Goal: Task Accomplishment & Management: Manage account settings

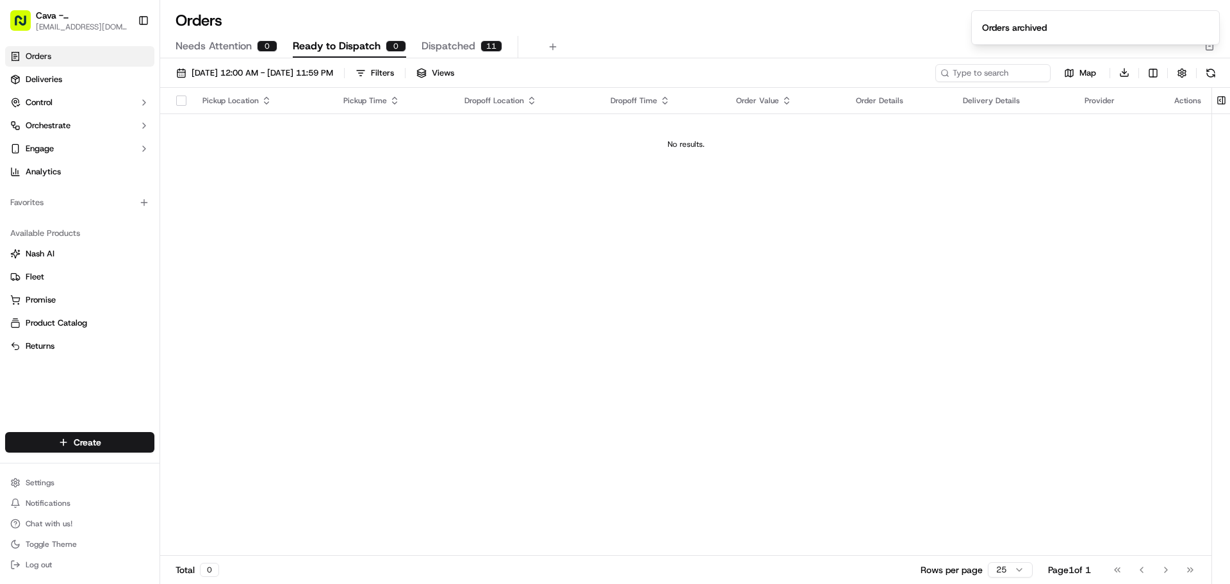
click at [65, 54] on link "Orders" at bounding box center [79, 56] width 149 height 21
click at [116, 83] on link "Deliveries" at bounding box center [79, 79] width 149 height 21
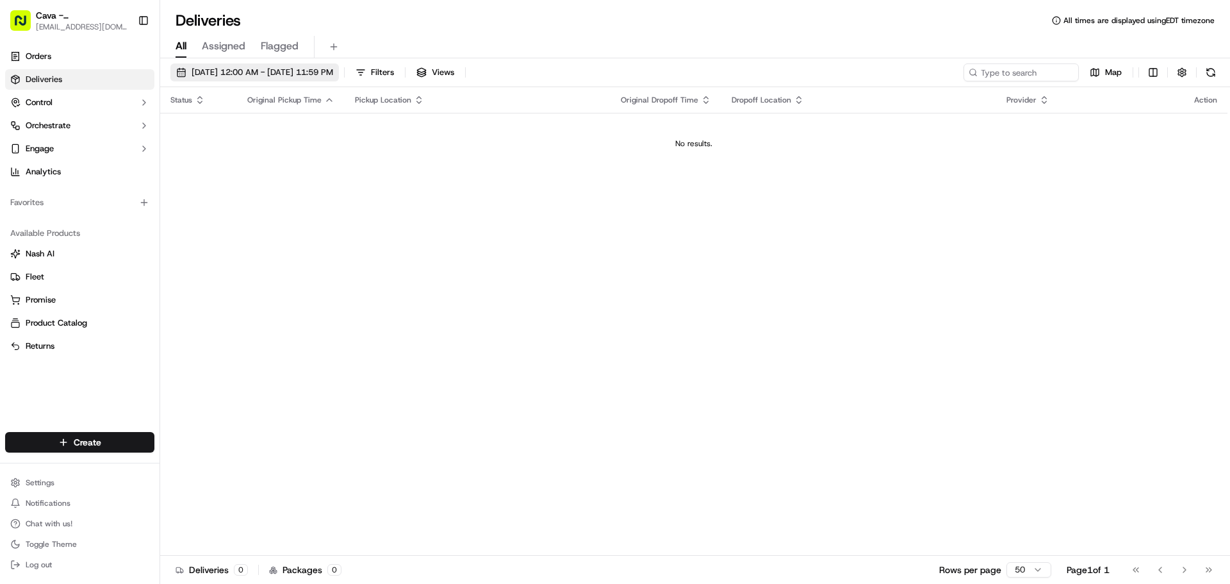
click at [207, 70] on span "09/17/2025 12:00 AM - 09/17/2025 11:59 PM" at bounding box center [263, 73] width 142 height 12
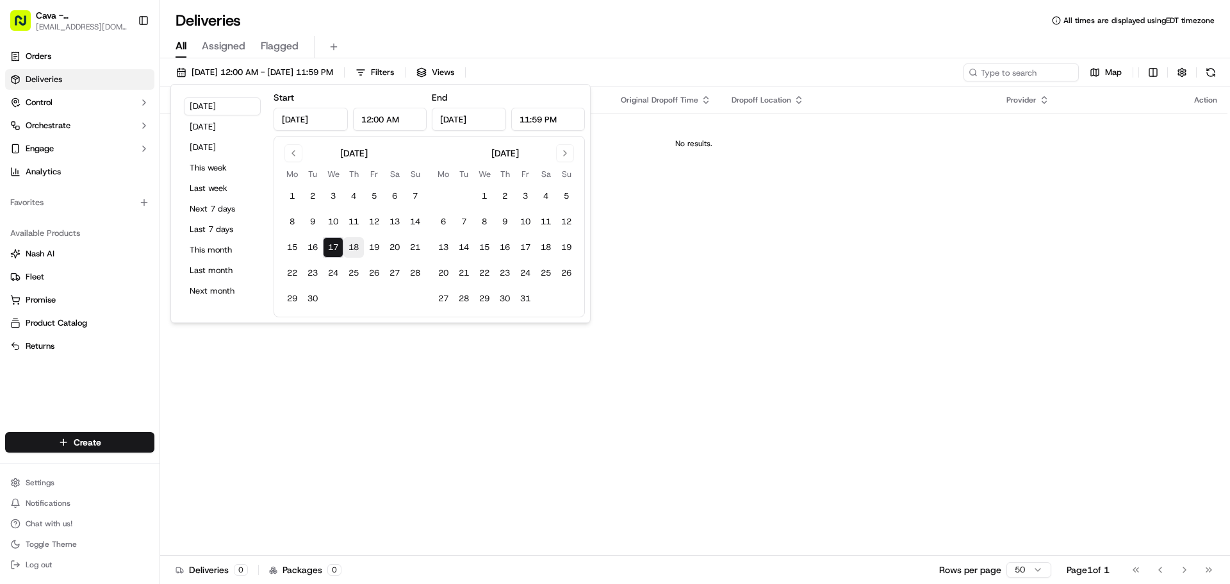
click at [349, 243] on button "18" at bounding box center [353, 247] width 21 height 21
type input "[DATE]"
click at [264, 376] on div "Status Original Pickup Time Pickup Location Original Dropoff Time Dropoff Locat…" at bounding box center [694, 321] width 1068 height 468
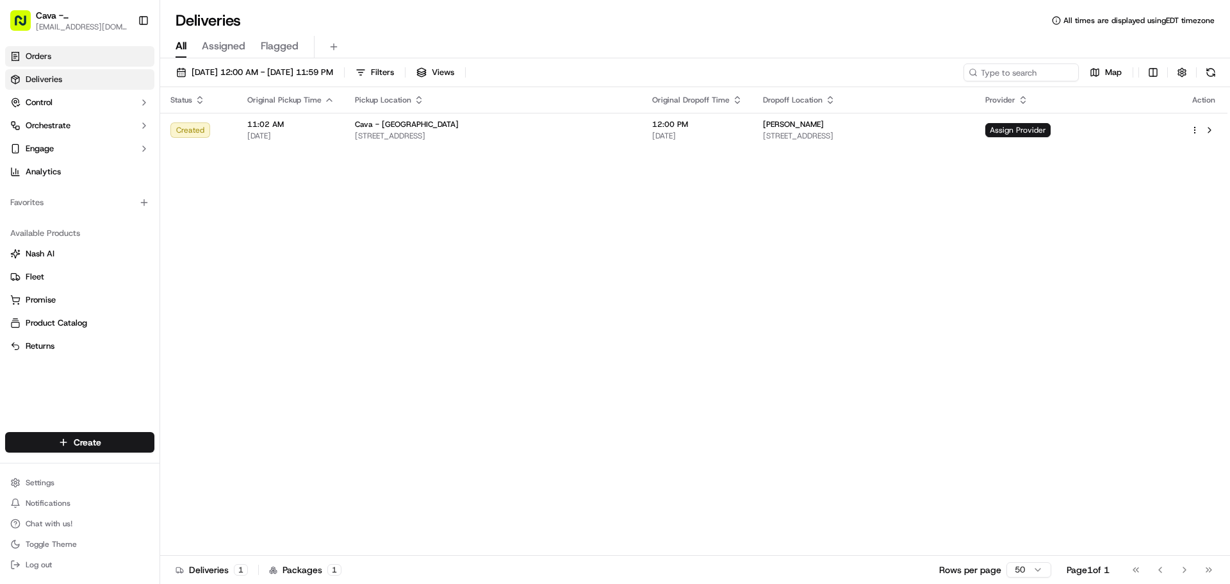
click at [54, 48] on link "Orders" at bounding box center [79, 56] width 149 height 21
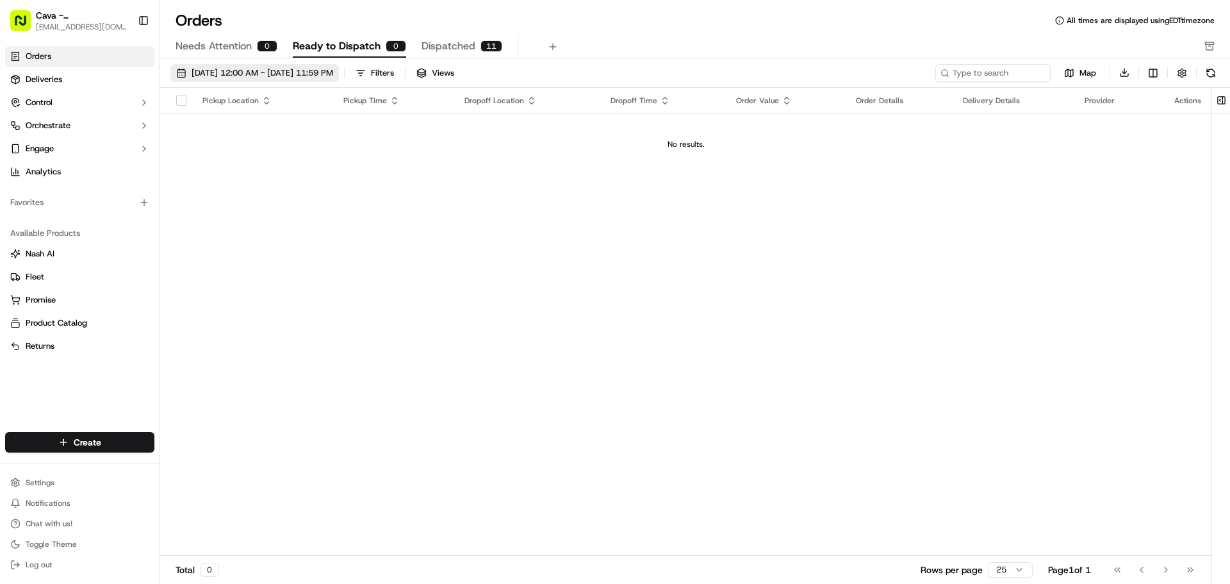
click at [272, 78] on span "09/01/2025 12:00 AM - 09/30/2025 11:59 PM" at bounding box center [263, 73] width 142 height 12
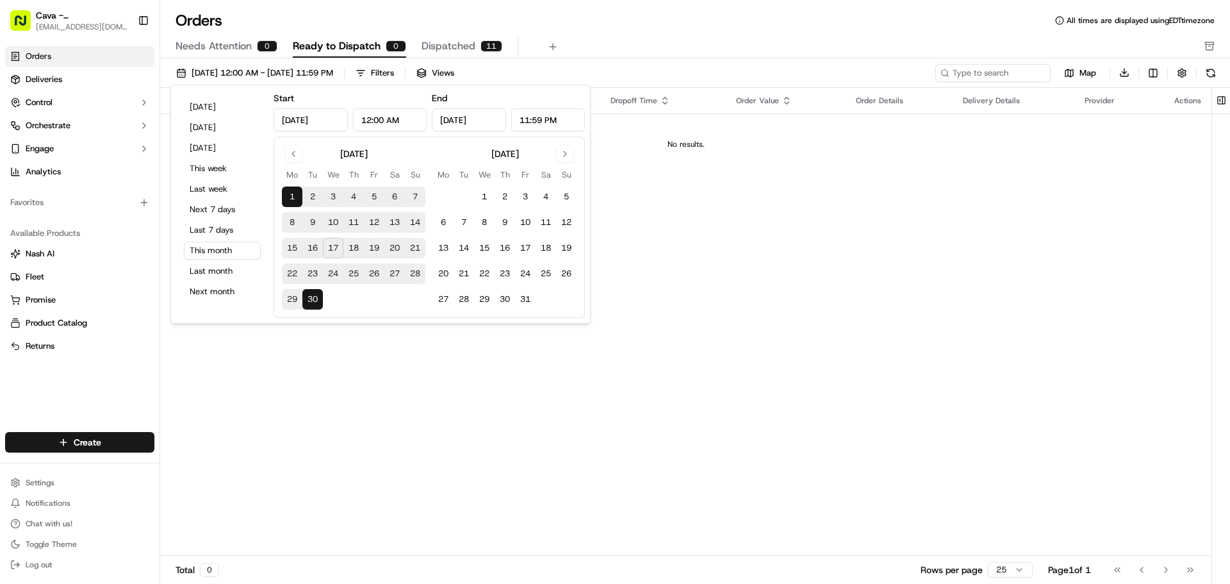
click at [290, 247] on button "15" at bounding box center [292, 248] width 21 height 21
type input "[DATE]"
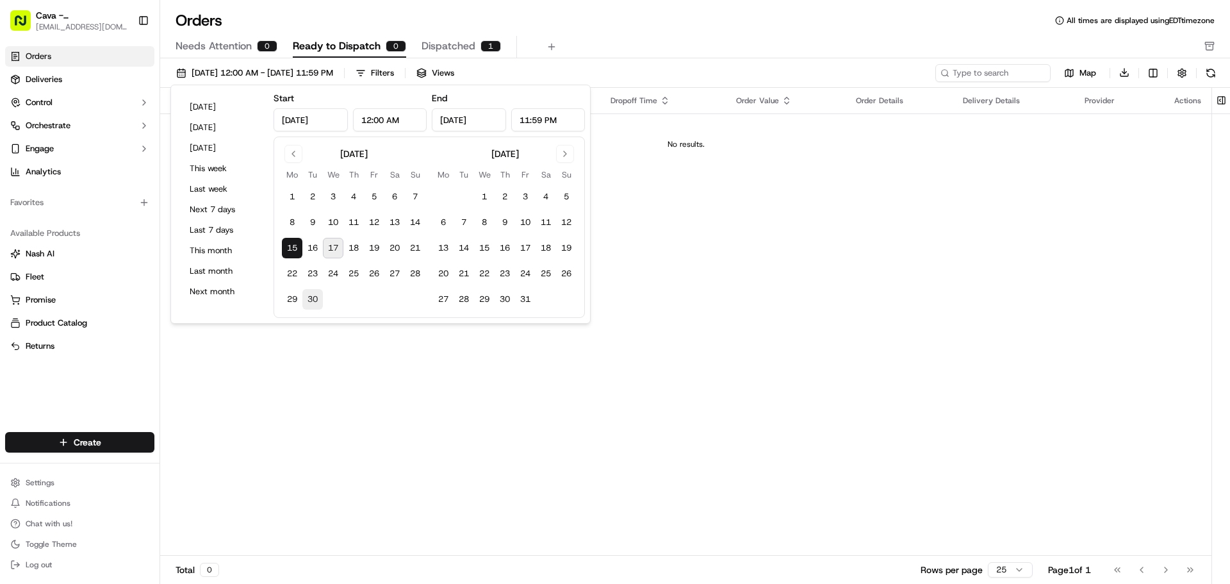
click at [310, 304] on button "30" at bounding box center [312, 299] width 21 height 21
type input "[DATE]"
drag, startPoint x: 213, startPoint y: 497, endPoint x: 227, endPoint y: 488, distance: 16.4
click at [224, 493] on div "Pickup Location Pickup Time Dropoff Location Dropoff Time Order Value Order Det…" at bounding box center [686, 322] width 1052 height 468
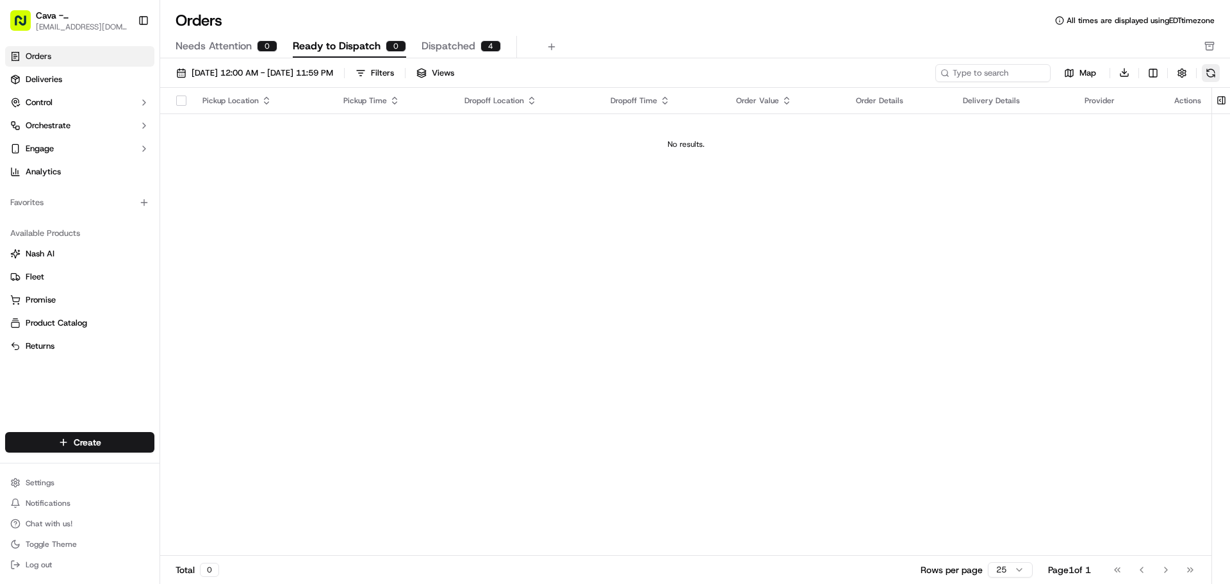
click at [1203, 74] on button at bounding box center [1211, 73] width 18 height 18
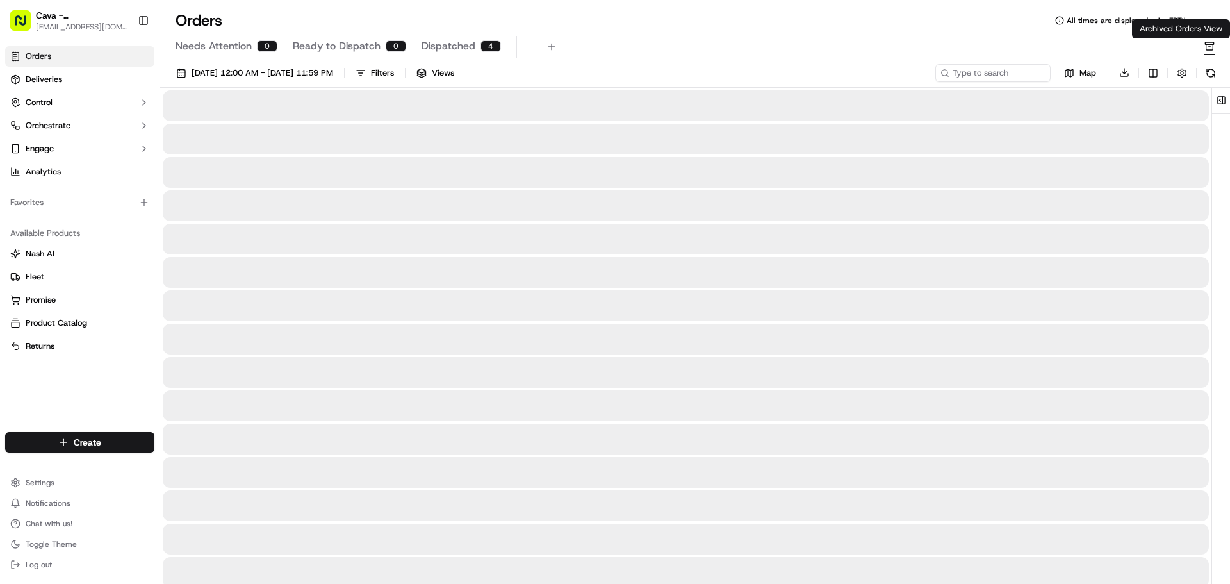
click at [1211, 38] on div "Archived Orders View Archived Orders View" at bounding box center [1181, 28] width 98 height 19
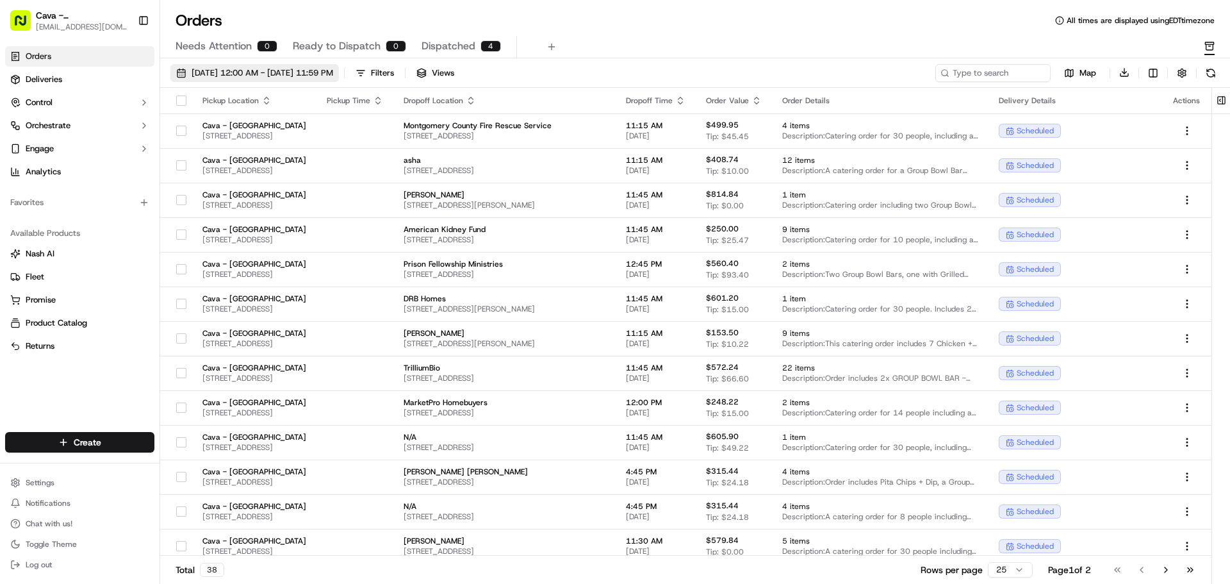
click at [339, 80] on button "[DATE] 12:00 AM - [DATE] 11:59 PM" at bounding box center [254, 73] width 169 height 18
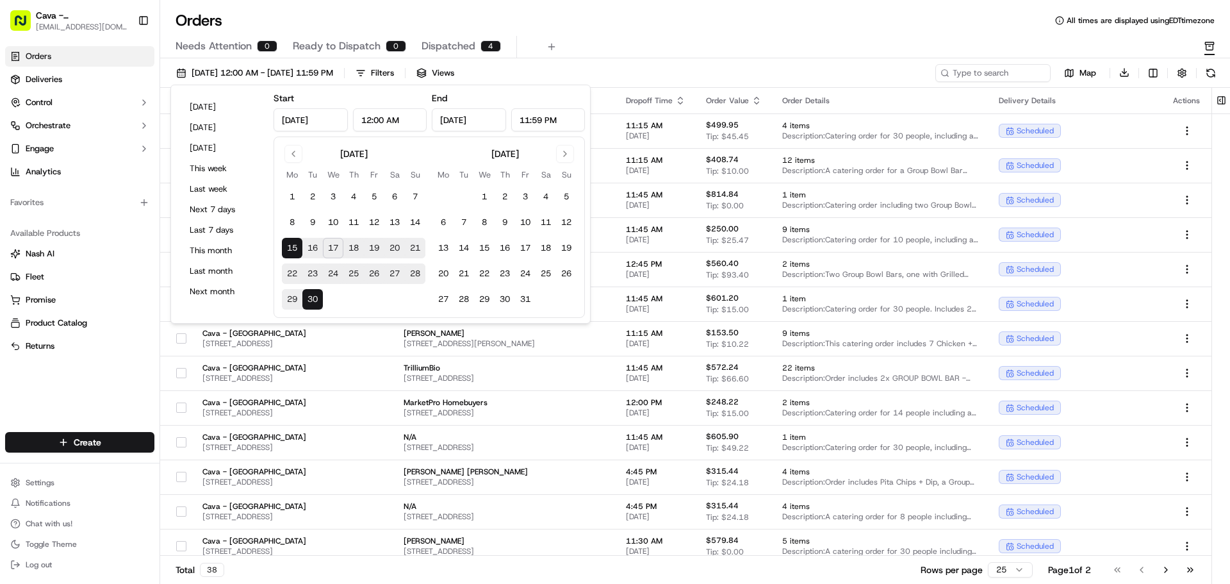
click at [353, 242] on button "18" at bounding box center [353, 248] width 21 height 21
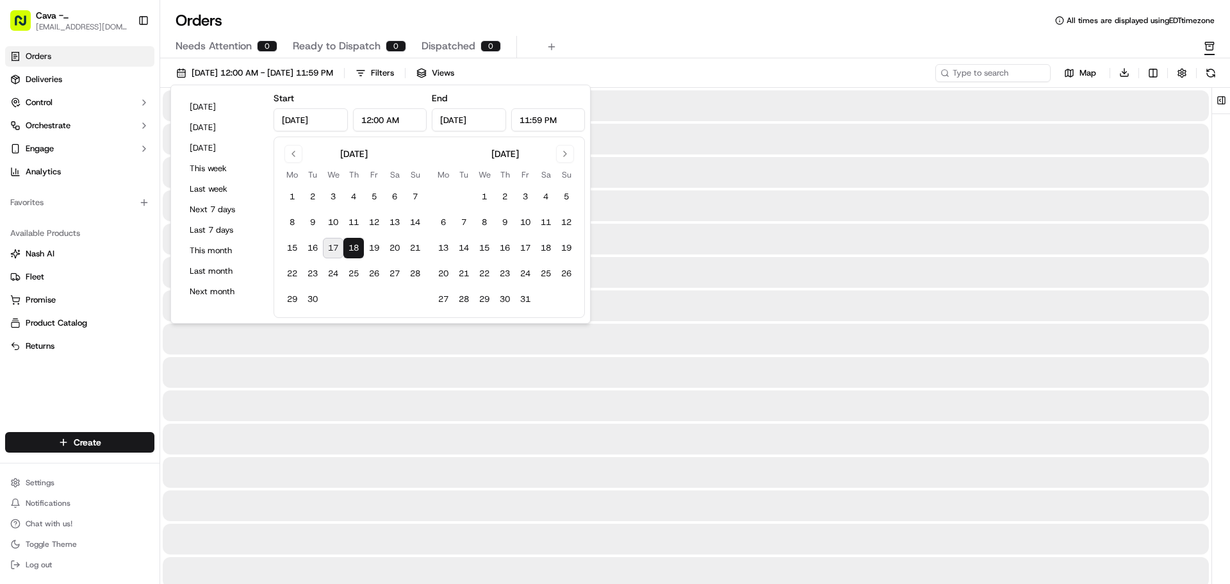
type input "[DATE]"
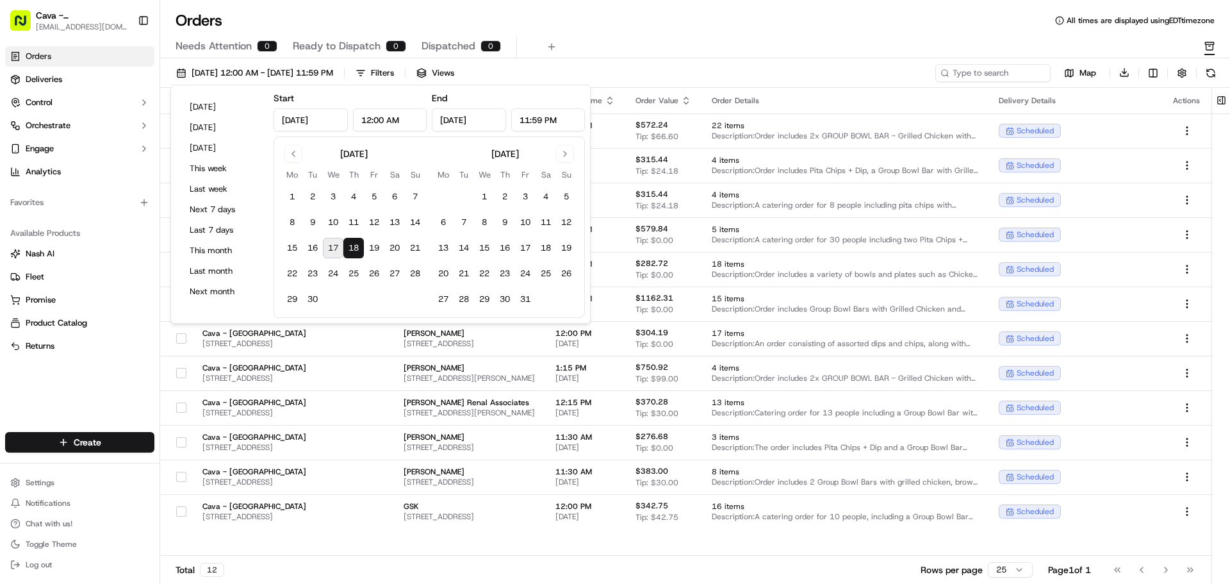
click at [122, 384] on div "Orders Deliveries Control Orchestrate Engage Analytics Favorites Available Prod…" at bounding box center [80, 231] width 160 height 381
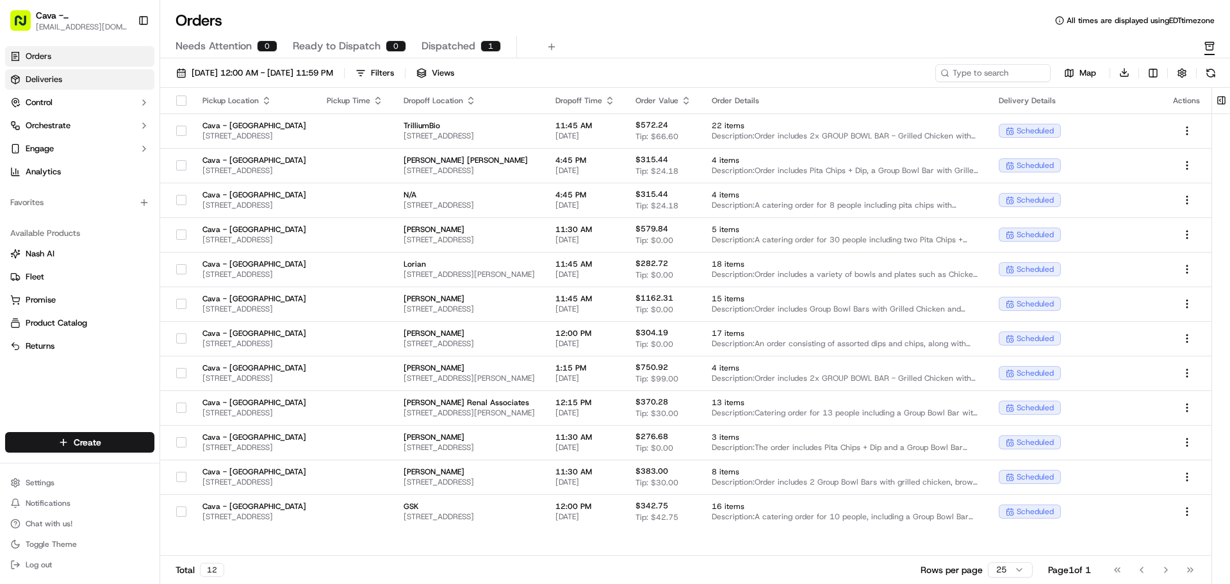
click at [90, 79] on link "Deliveries" at bounding box center [79, 79] width 149 height 21
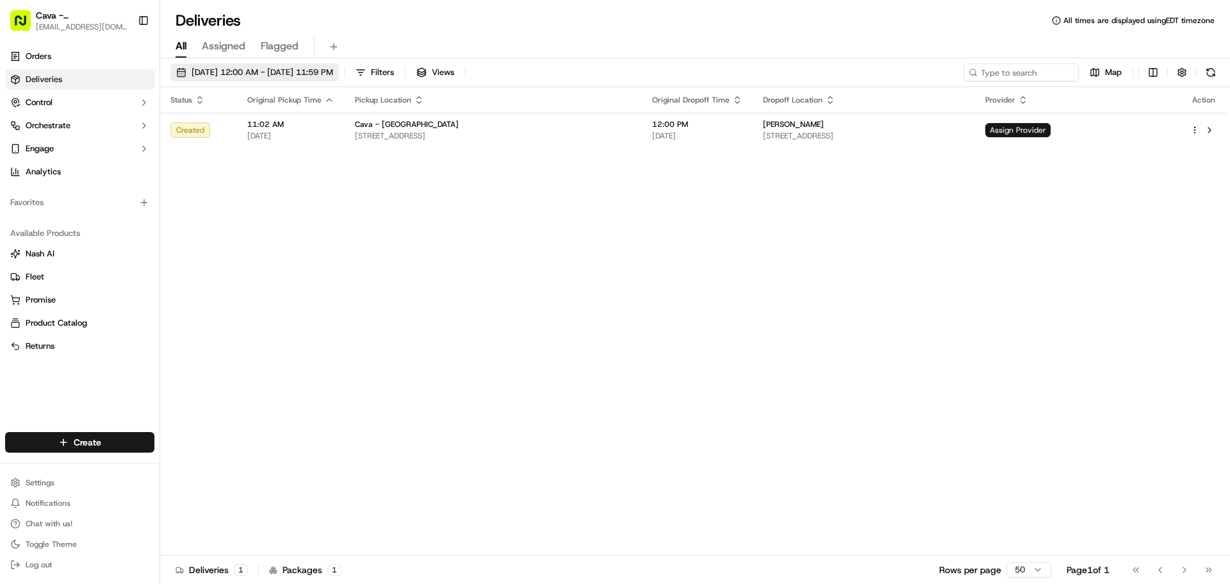
click at [310, 74] on span "[DATE] 12:00 AM - [DATE] 11:59 PM" at bounding box center [263, 73] width 142 height 12
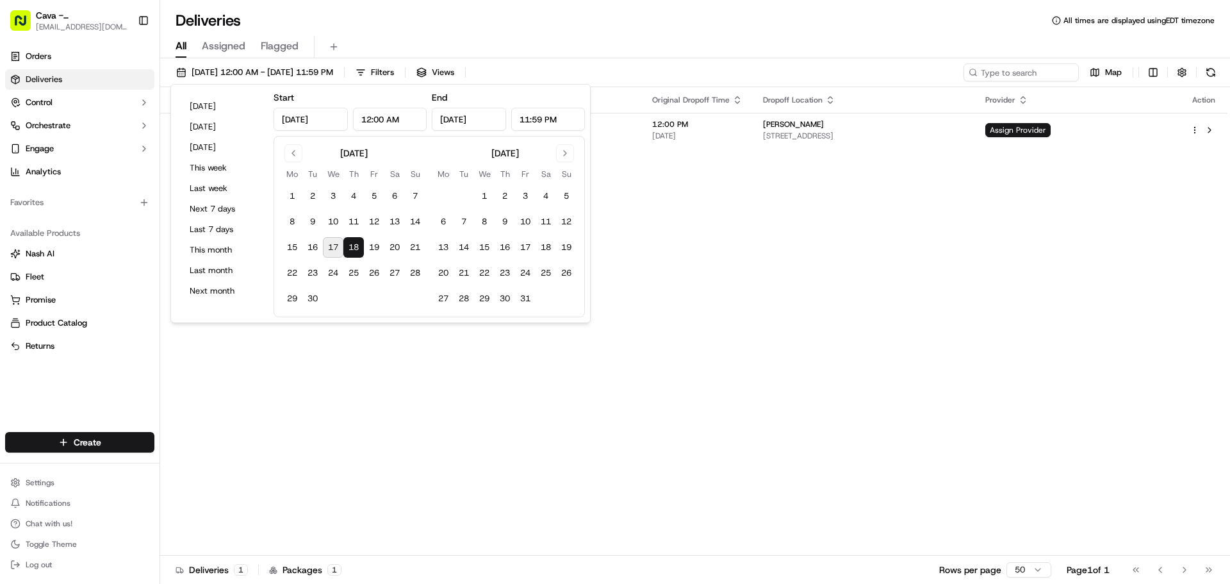
click at [352, 251] on button "18" at bounding box center [353, 247] width 21 height 21
click at [429, 493] on div "Status Original Pickup Time Pickup Location Original Dropoff Time Dropoff Locat…" at bounding box center [694, 321] width 1068 height 468
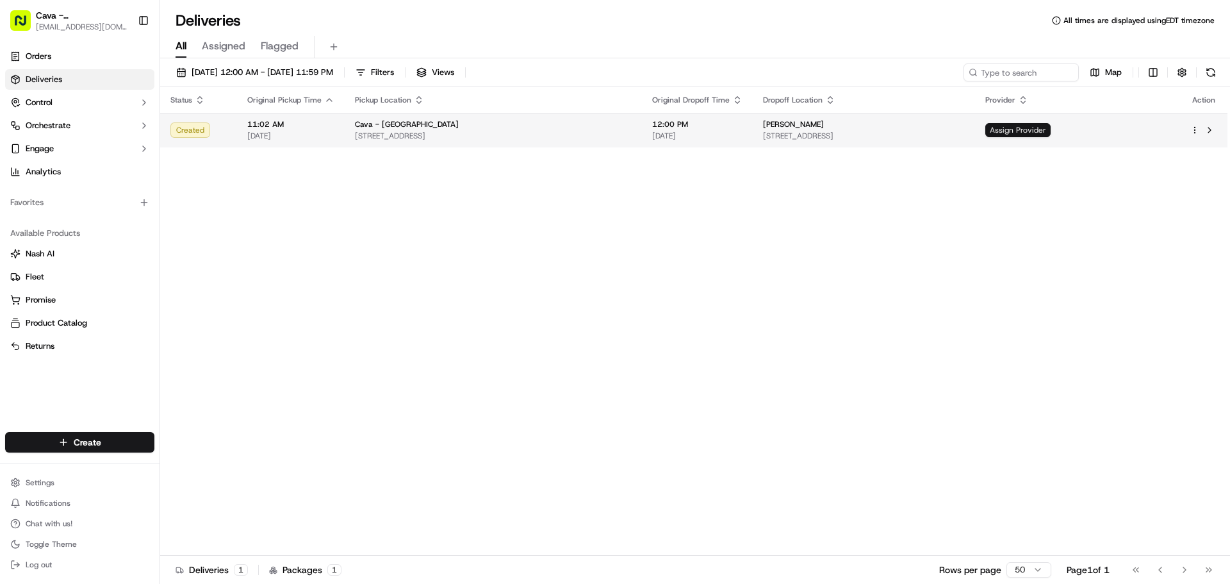
click at [1051, 131] on span "Assign Provider" at bounding box center [1018, 130] width 65 height 14
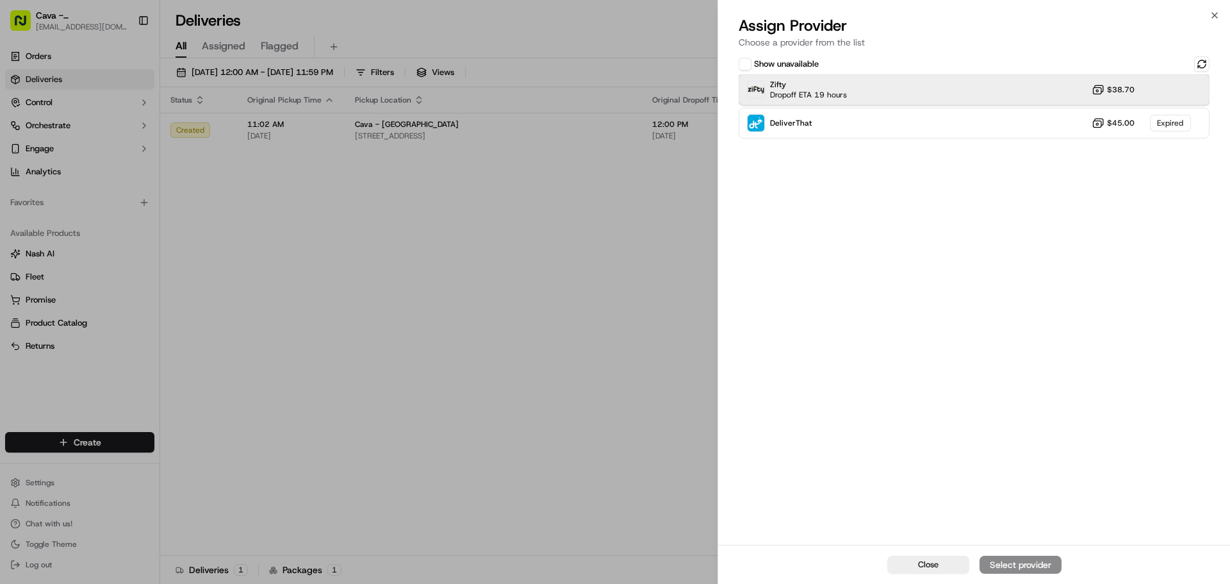
click at [1155, 104] on div "Zifty Dropoff ETA 19 hours $38.70" at bounding box center [974, 89] width 471 height 31
click at [1036, 561] on div "Assign Provider" at bounding box center [1020, 564] width 63 height 13
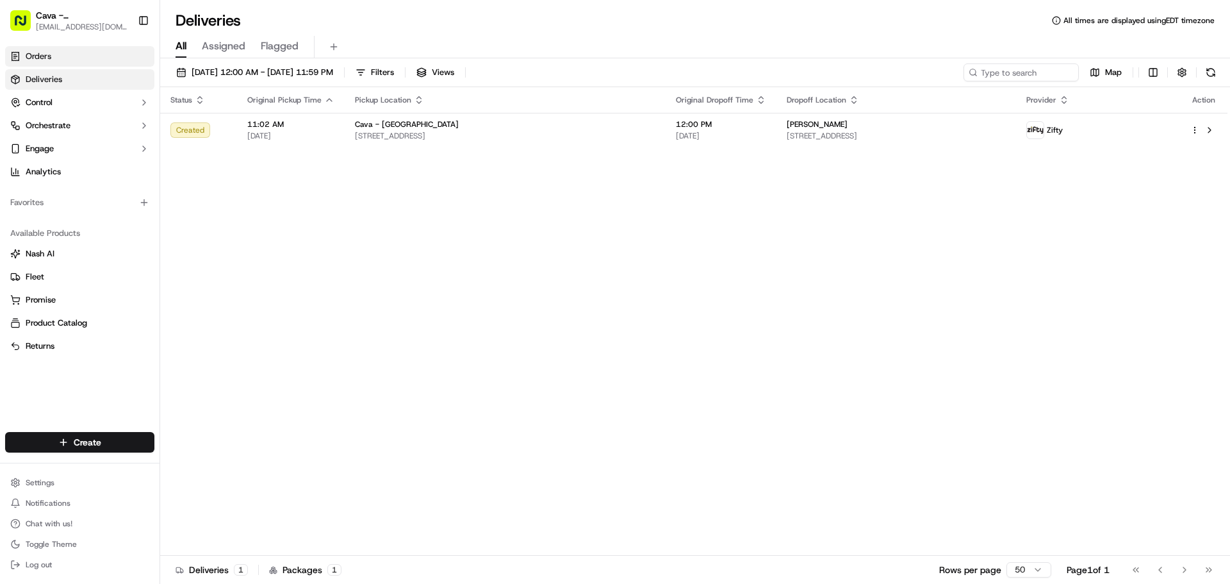
click at [30, 60] on span "Orders" at bounding box center [39, 57] width 26 height 12
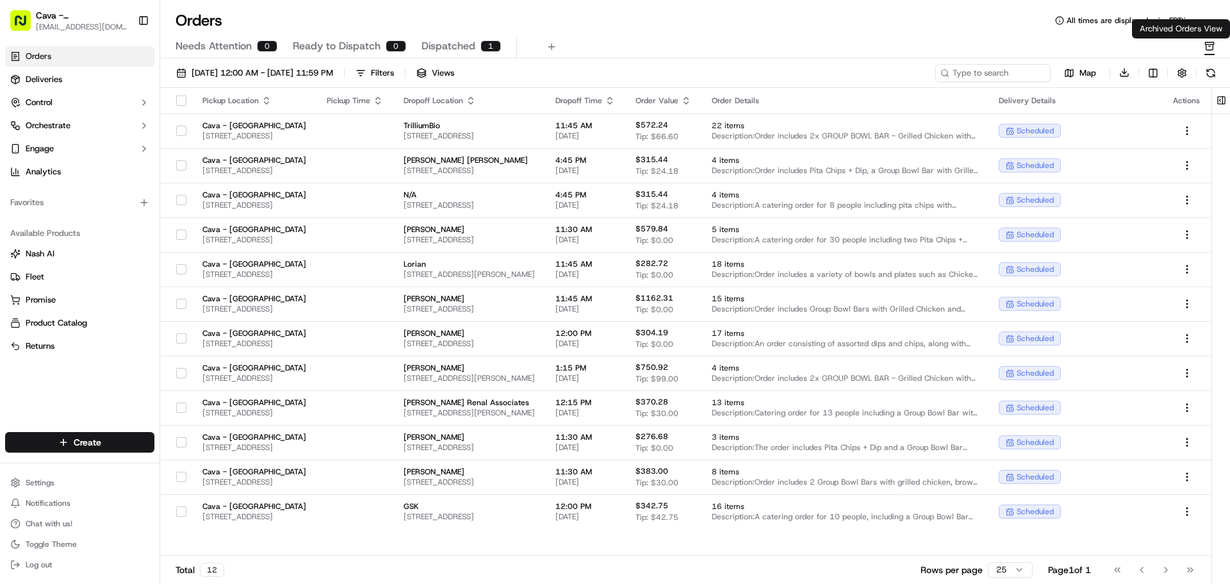
click at [1214, 43] on rect "button" at bounding box center [1209, 43] width 8 height 2
click at [1211, 46] on icon "button" at bounding box center [1210, 46] width 2 height 0
click at [1188, 508] on html "Cava - Germantown germantown@cava.com Toggle Sidebar Orders Deliveries Control …" at bounding box center [615, 292] width 1230 height 584
click at [1123, 555] on div "Unarchive" at bounding box center [1158, 553] width 137 height 19
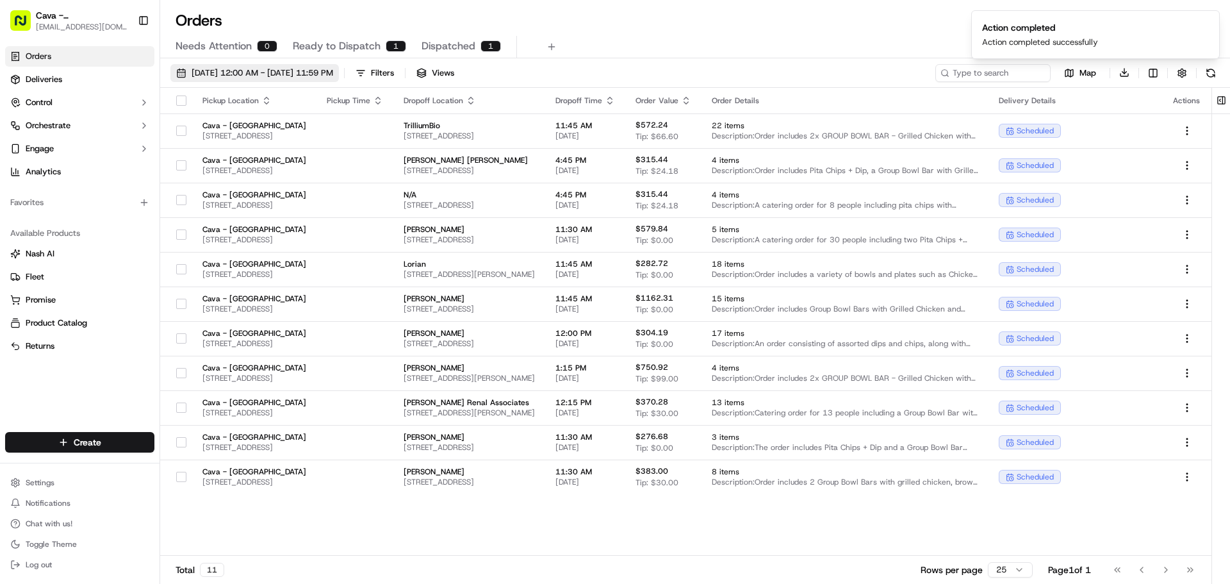
click at [293, 71] on span "[DATE] 12:00 AM - [DATE] 11:59 PM" at bounding box center [263, 73] width 142 height 12
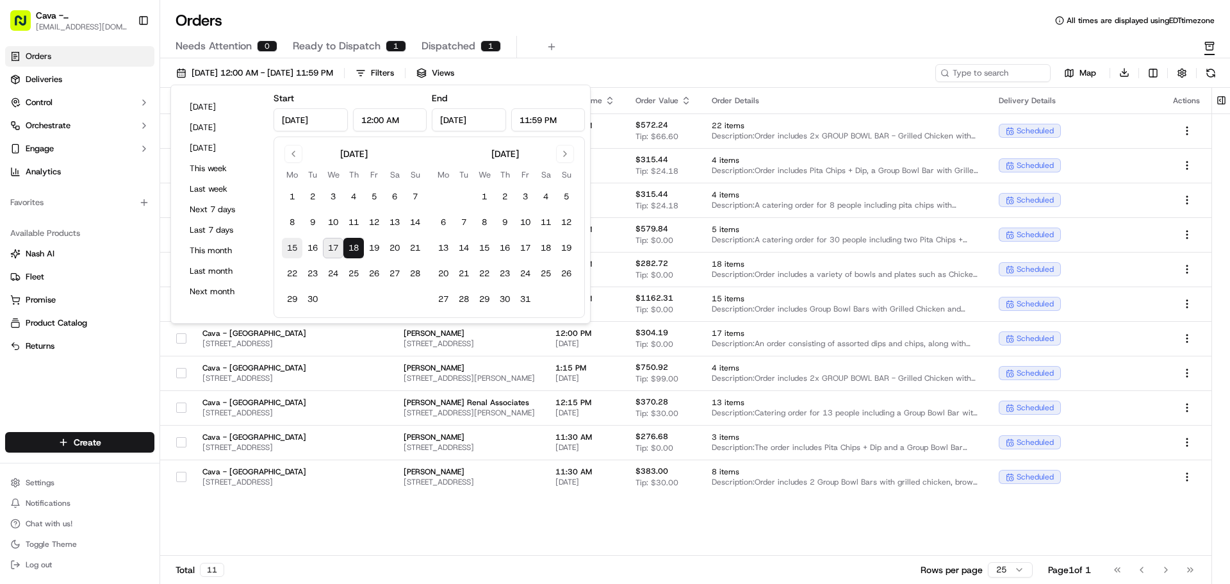
click at [299, 245] on button "15" at bounding box center [292, 248] width 21 height 21
type input "[DATE]"
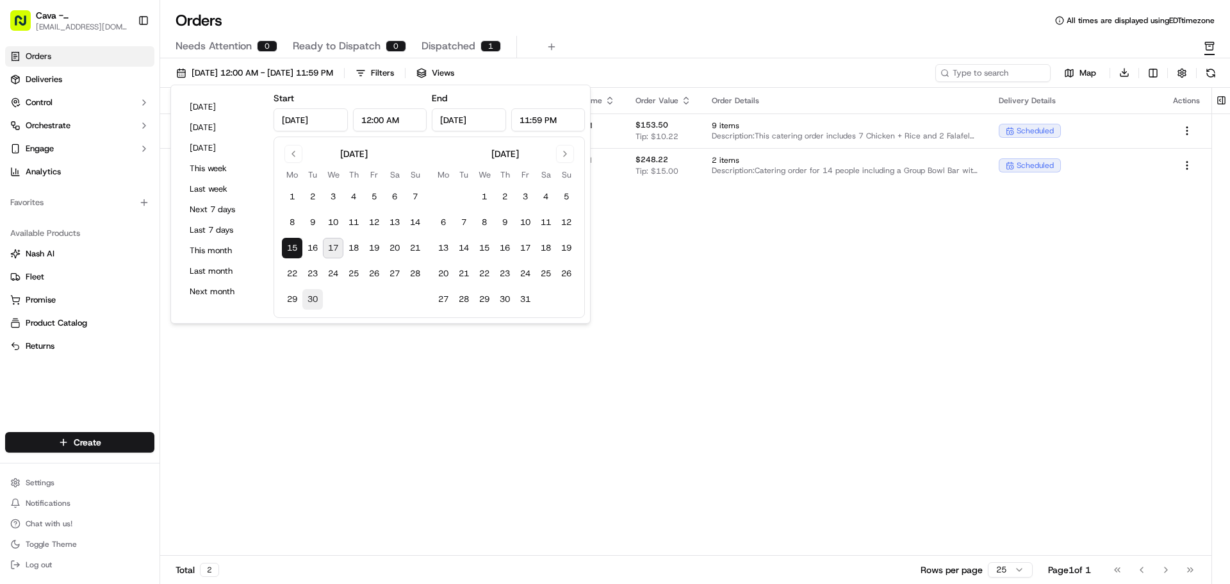
click at [315, 301] on button "30" at bounding box center [312, 299] width 21 height 21
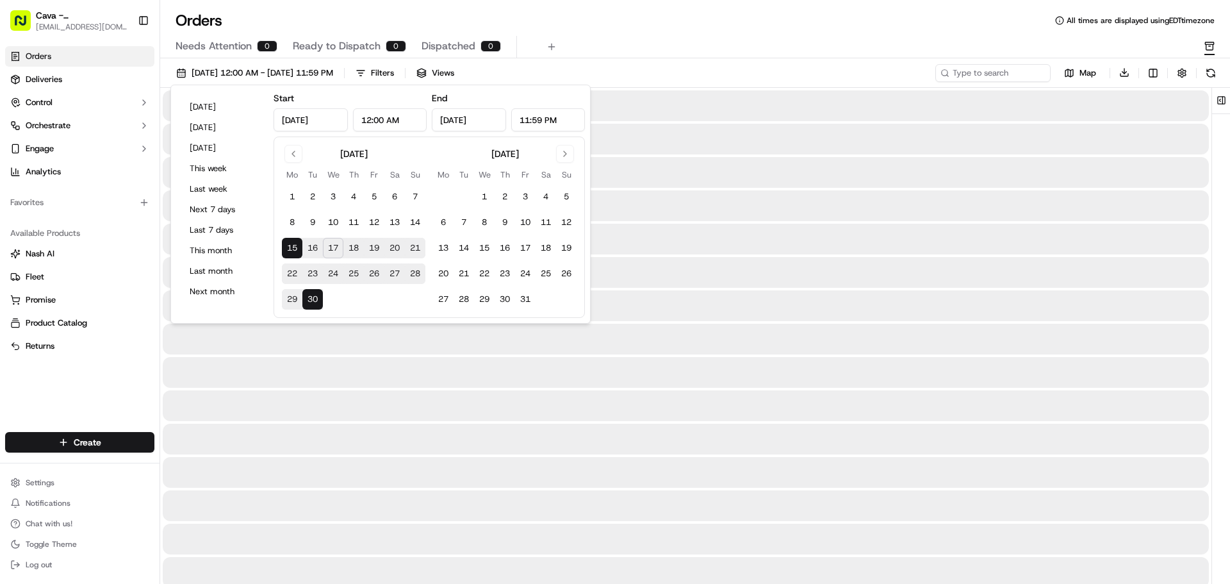
type input "[DATE]"
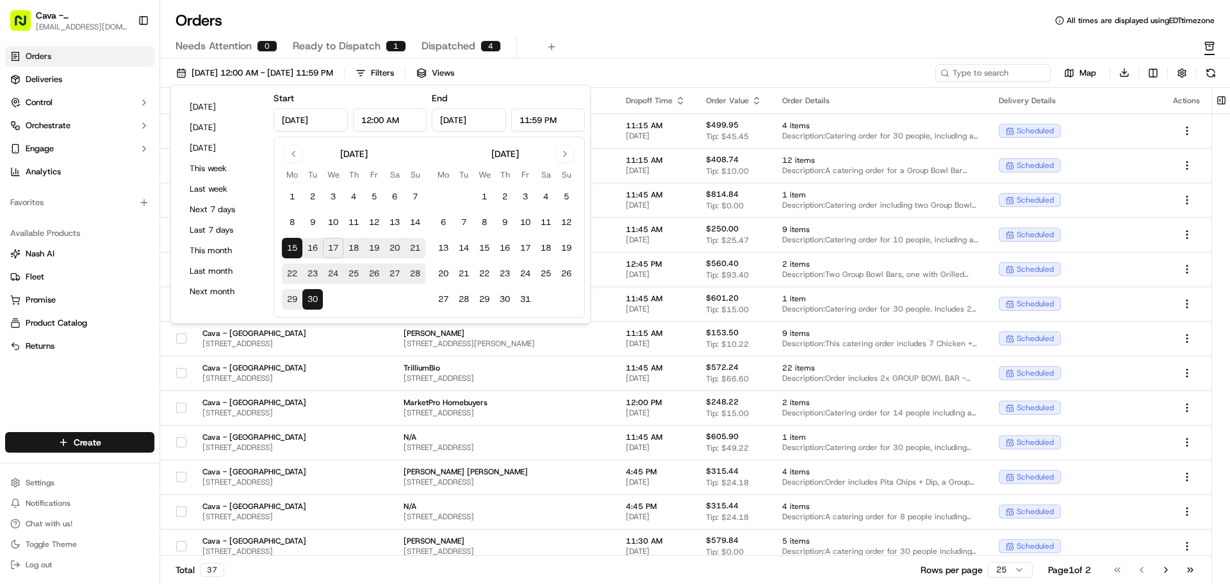
drag, startPoint x: 1195, startPoint y: 50, endPoint x: 1205, endPoint y: 50, distance: 10.3
click at [1202, 51] on div "Needs Attention 0 Ready to Dispatch 1 Dispatched 4" at bounding box center [695, 47] width 1070 height 22
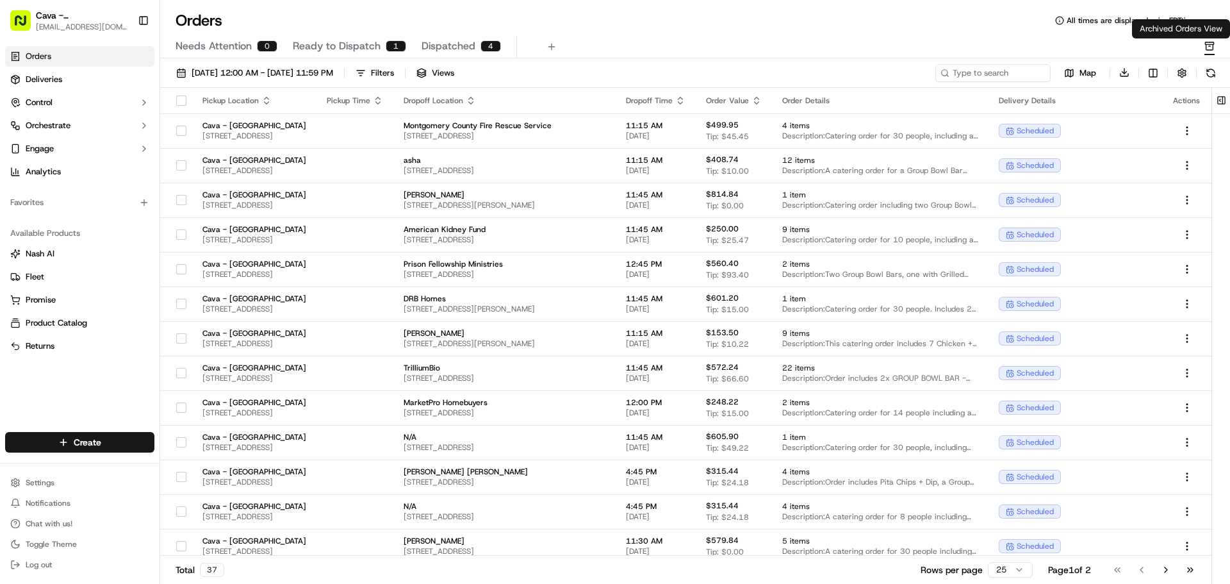
click at [1205, 50] on icon "button" at bounding box center [1210, 46] width 10 height 10
click at [231, 40] on span "Needs Attention" at bounding box center [214, 45] width 76 height 15
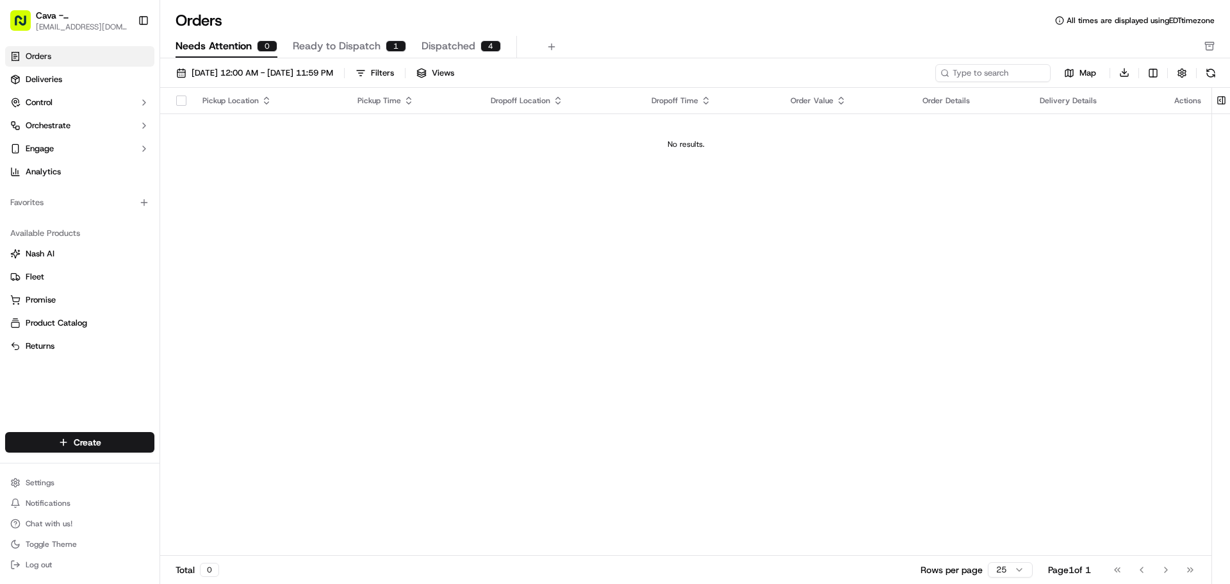
click at [287, 42] on div "Needs Attention 0 Ready to Dispatch 1 Dispatched 4" at bounding box center [686, 47] width 1021 height 22
click at [238, 84] on div "[DATE] 12:00 AM - [DATE] 11:59 PM Filters Views Map Download" at bounding box center [695, 75] width 1070 height 24
click at [238, 75] on span "[DATE] 12:00 AM - [DATE] 11:59 PM" at bounding box center [263, 73] width 142 height 12
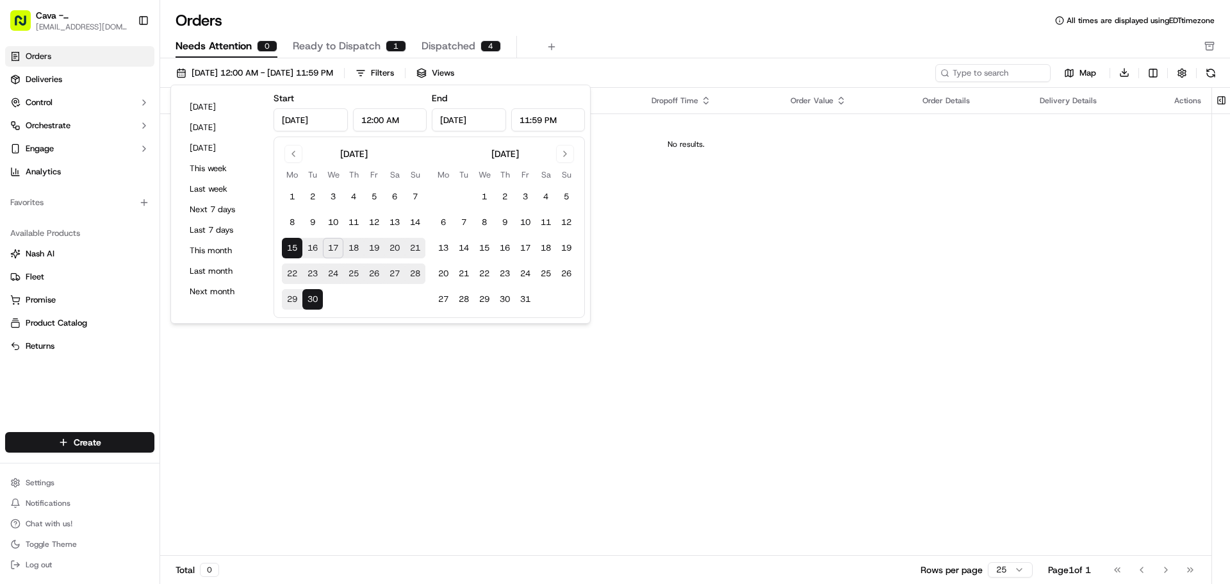
click at [293, 247] on button "15" at bounding box center [292, 248] width 21 height 21
click at [315, 308] on button "30" at bounding box center [312, 299] width 21 height 21
type input "[DATE]"
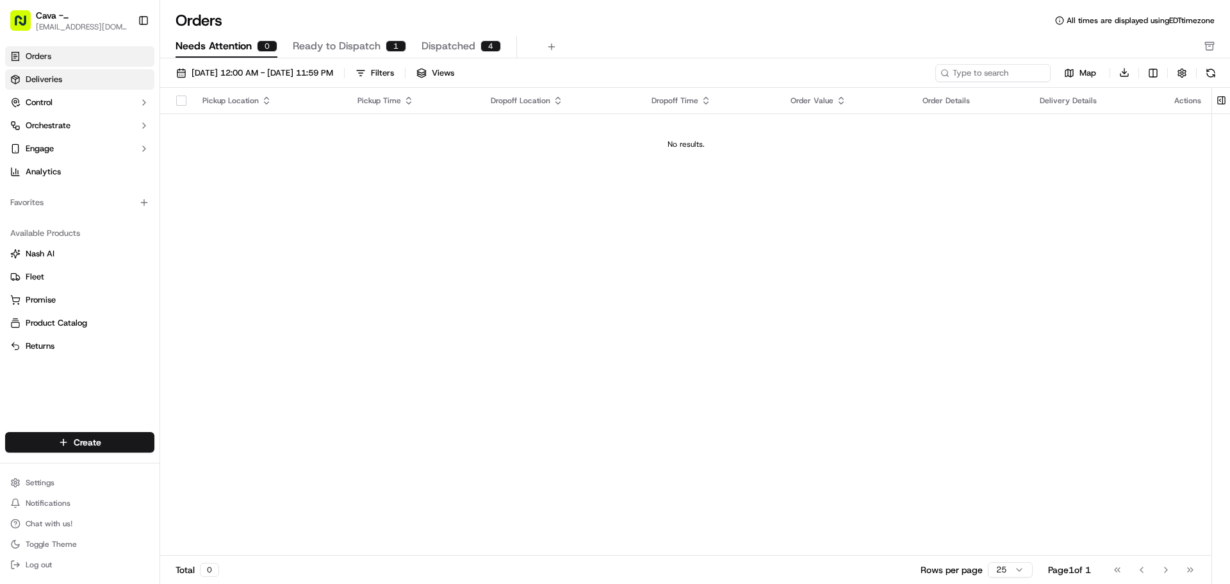
click at [91, 72] on link "Deliveries" at bounding box center [79, 79] width 149 height 21
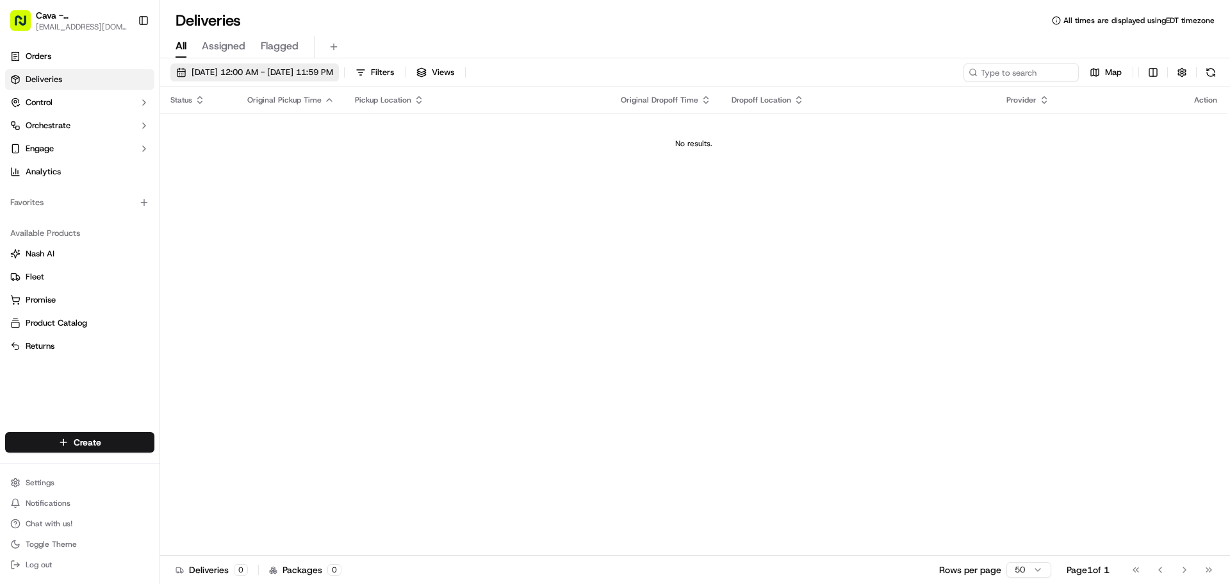
click at [274, 71] on span "[DATE] 12:00 AM - [DATE] 11:59 PM" at bounding box center [263, 73] width 142 height 12
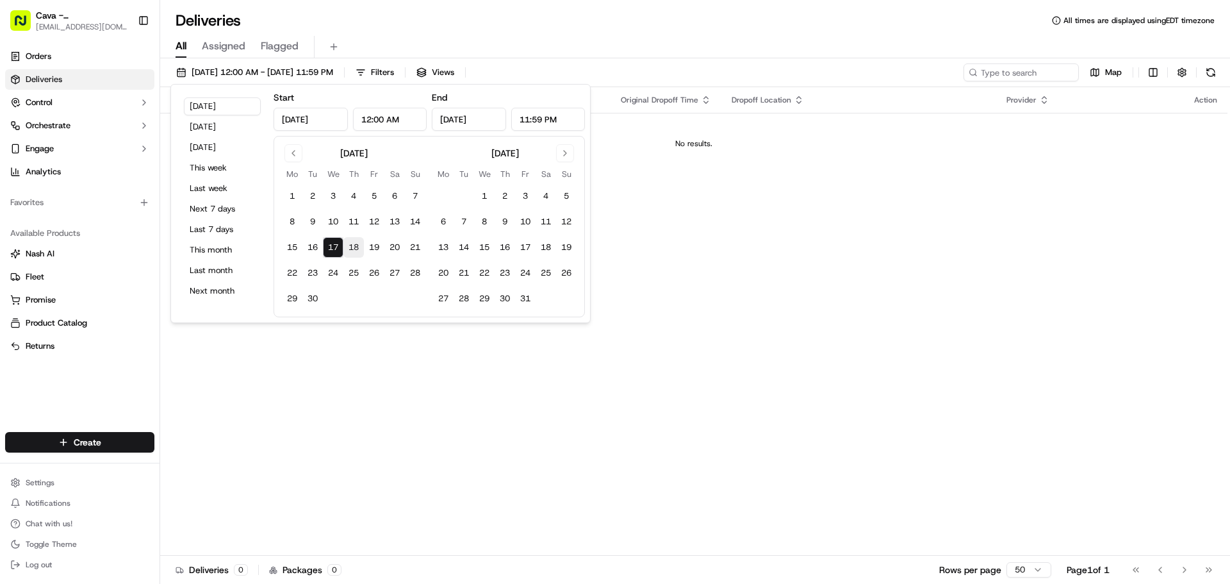
click at [346, 249] on button "18" at bounding box center [353, 247] width 21 height 21
type input "[DATE]"
click at [335, 428] on div "Status Original Pickup Time Pickup Location Original Dropoff Time Dropoff Locat…" at bounding box center [694, 321] width 1068 height 468
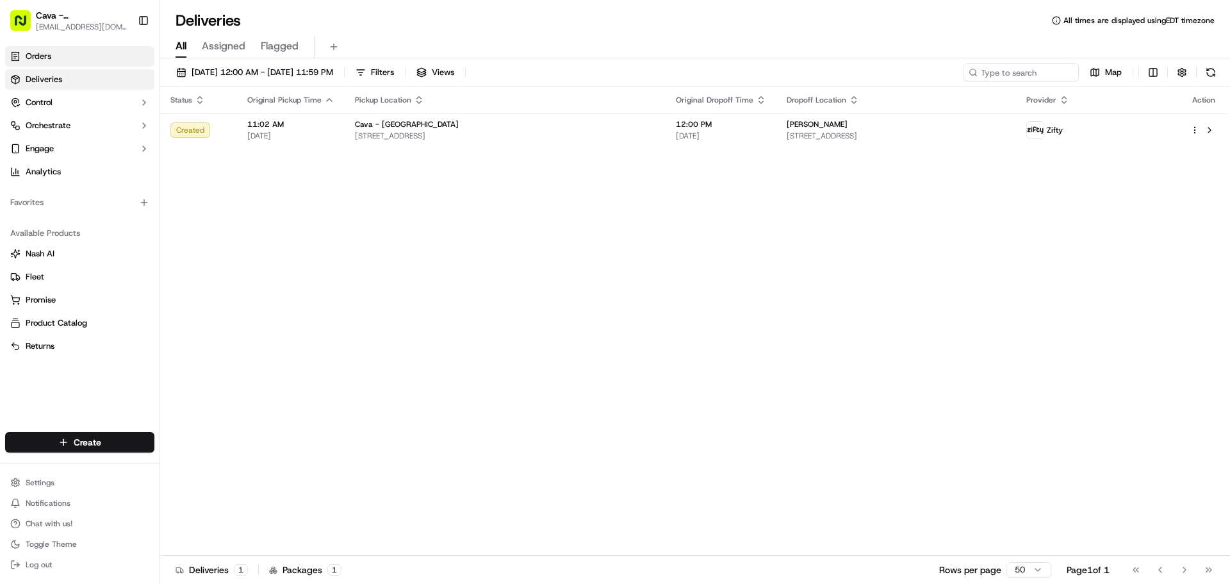
click at [60, 47] on link "Orders" at bounding box center [79, 56] width 149 height 21
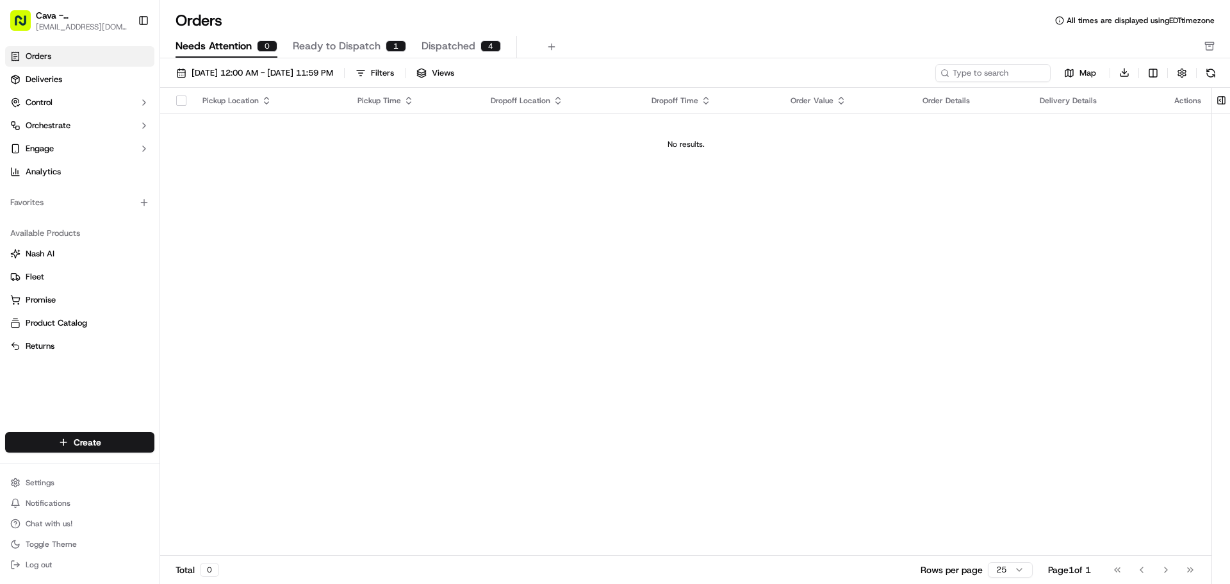
click at [306, 54] on button "Ready to Dispatch 1" at bounding box center [349, 47] width 113 height 22
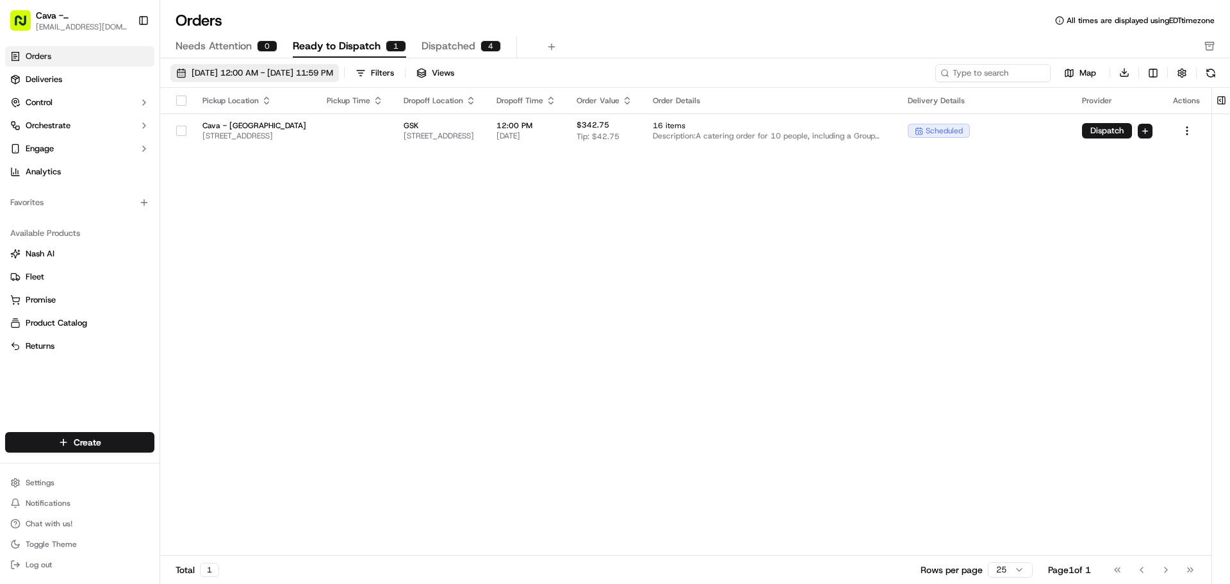
click at [306, 68] on span "[DATE] 12:00 AM - [DATE] 11:59 PM" at bounding box center [263, 73] width 142 height 12
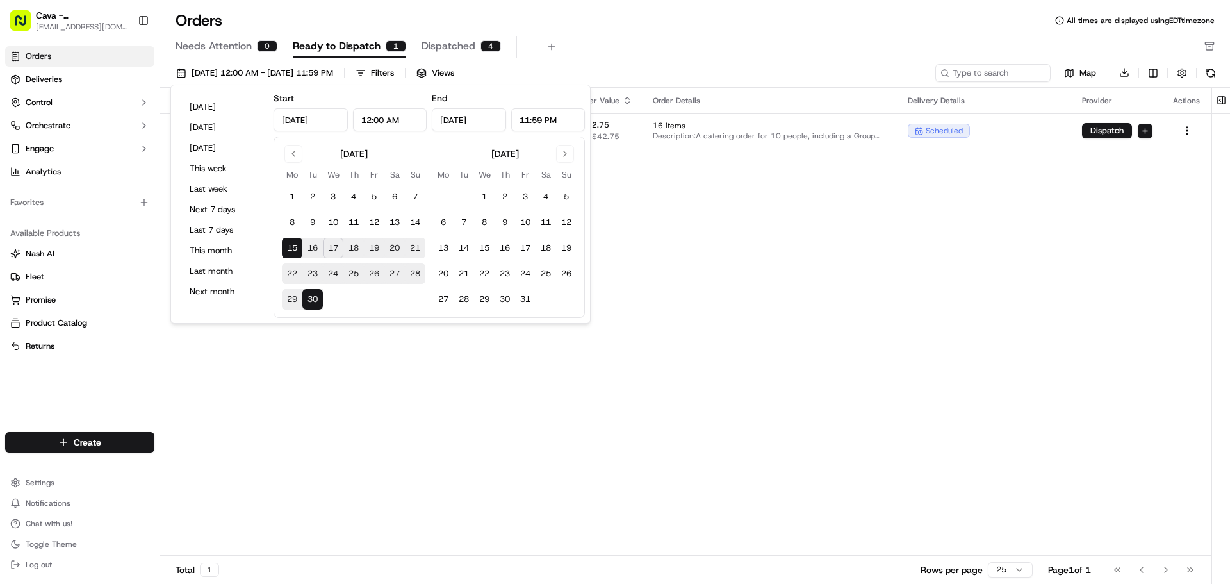
click at [1037, 263] on div "Pickup Location Pickup Time Dropoff Location Dropoff Time Order Value Order Det…" at bounding box center [686, 322] width 1052 height 468
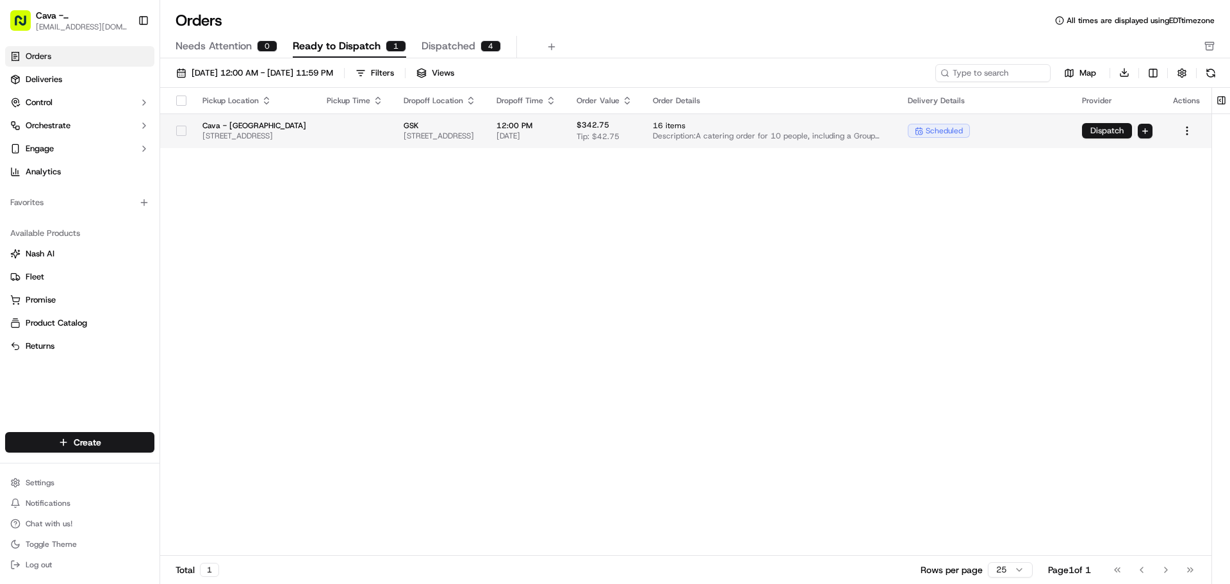
click at [1132, 130] on button "Dispatch" at bounding box center [1107, 130] width 50 height 15
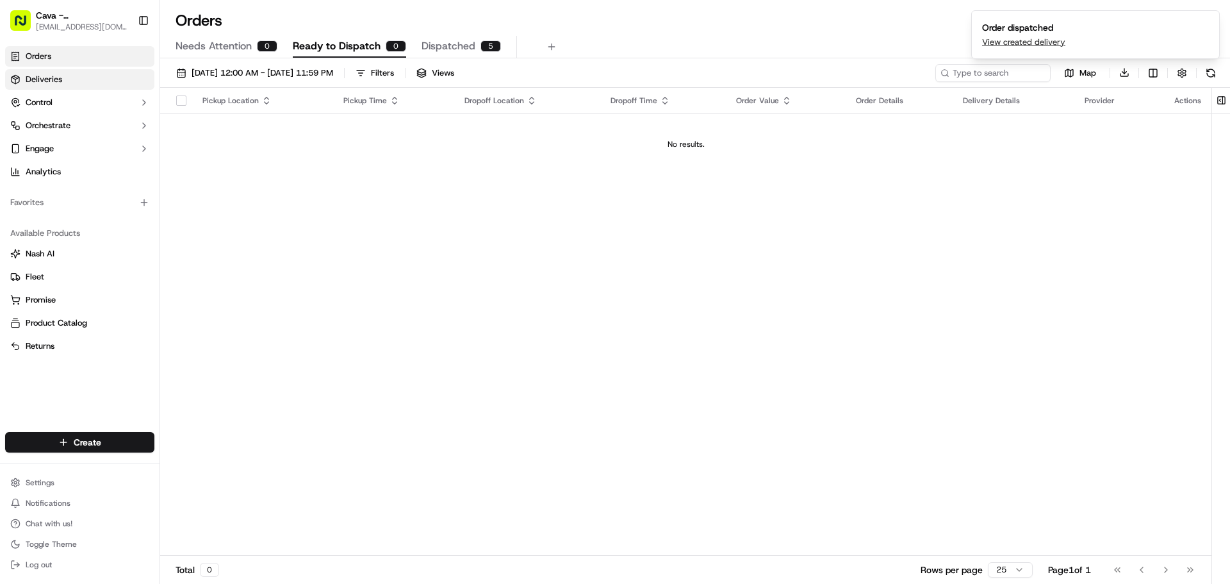
click at [49, 89] on link "Deliveries" at bounding box center [79, 79] width 149 height 21
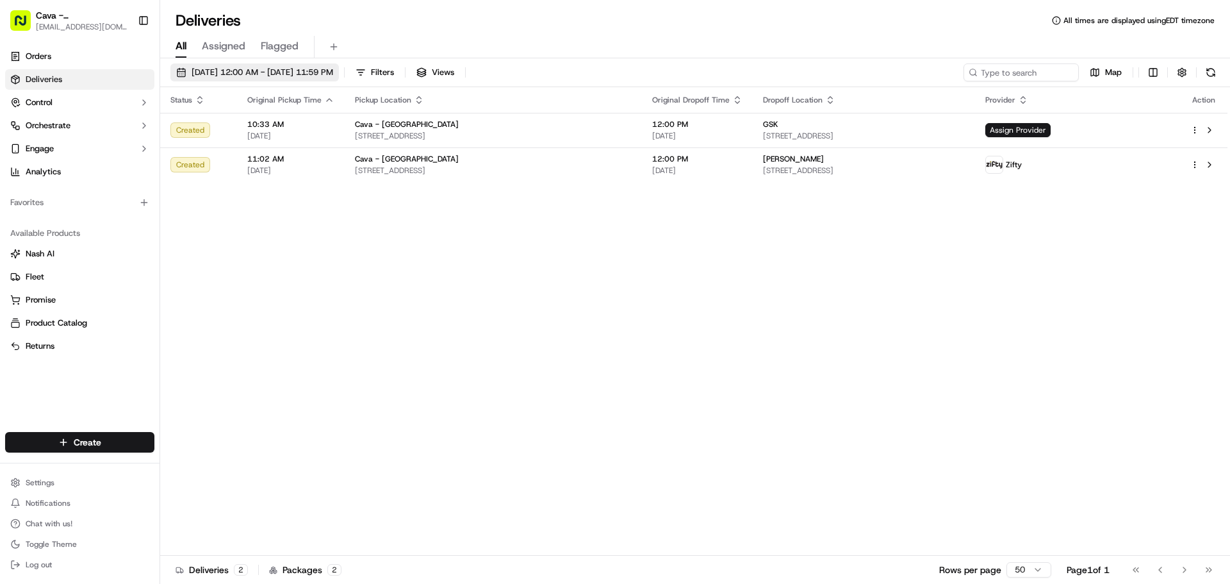
click at [324, 71] on span "[DATE] 12:00 AM - [DATE] 11:59 PM" at bounding box center [263, 73] width 142 height 12
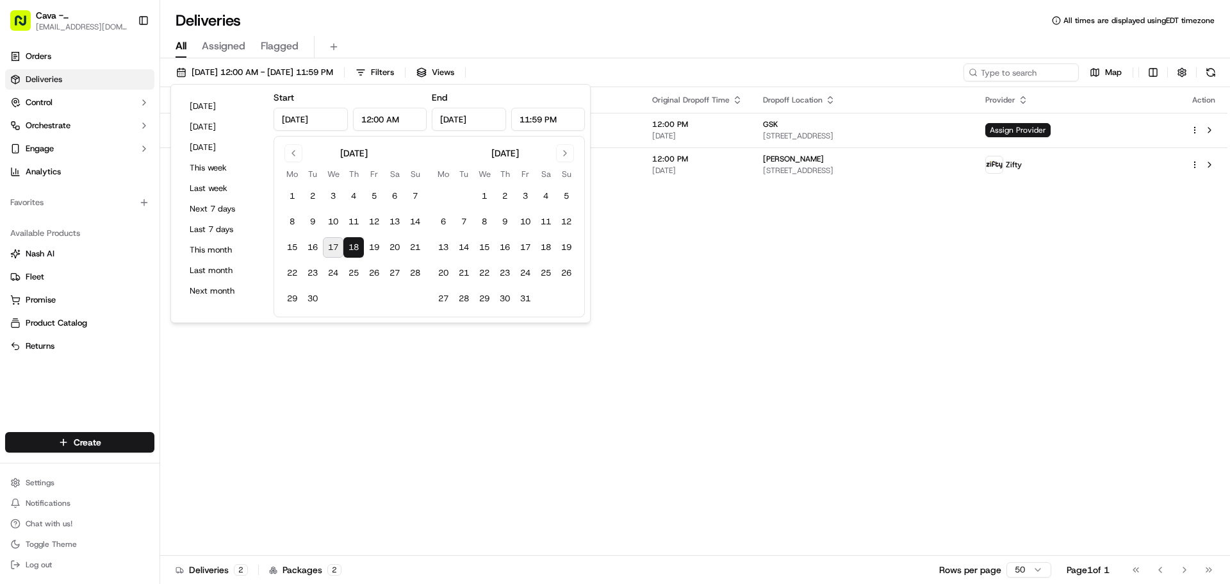
click at [979, 415] on div "Status Original Pickup Time Pickup Location Original Dropoff Time Dropoff Locat…" at bounding box center [694, 321] width 1068 height 468
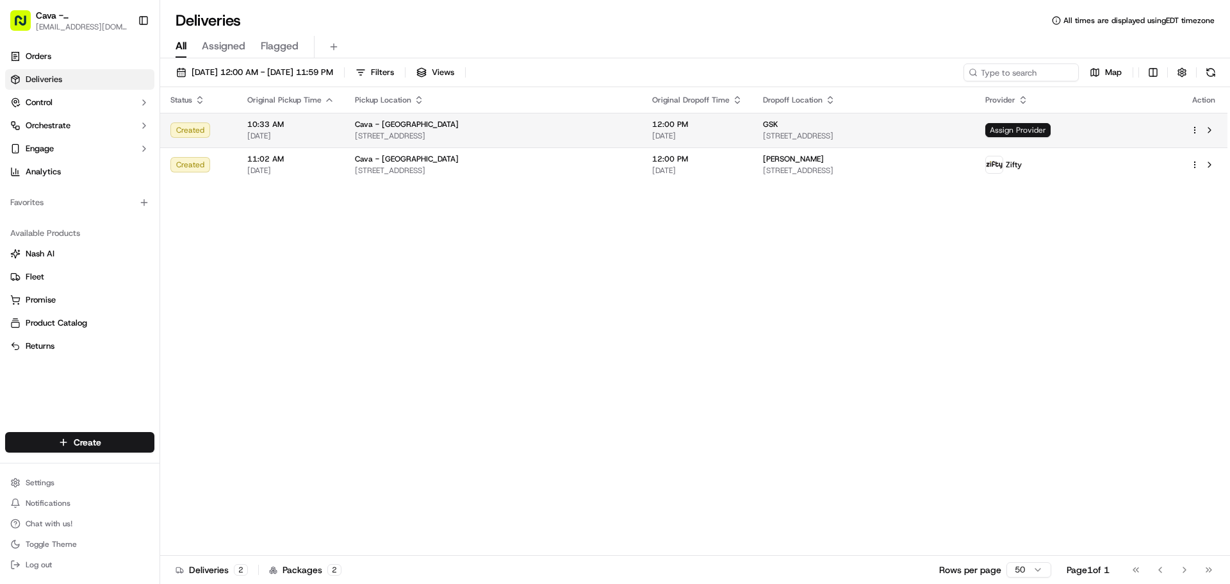
click at [1051, 127] on span "Assign Provider" at bounding box center [1018, 130] width 65 height 14
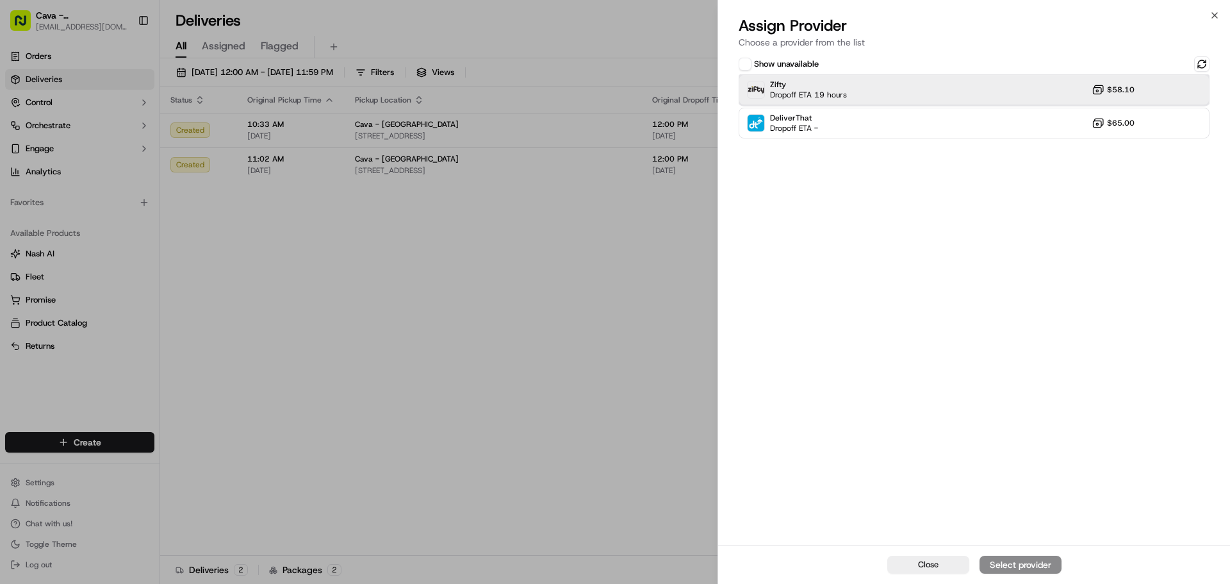
click at [963, 101] on div "Zifty Dropoff ETA 19 hours $58.10" at bounding box center [974, 89] width 471 height 31
click at [1013, 562] on div "Assign Provider" at bounding box center [1020, 564] width 63 height 13
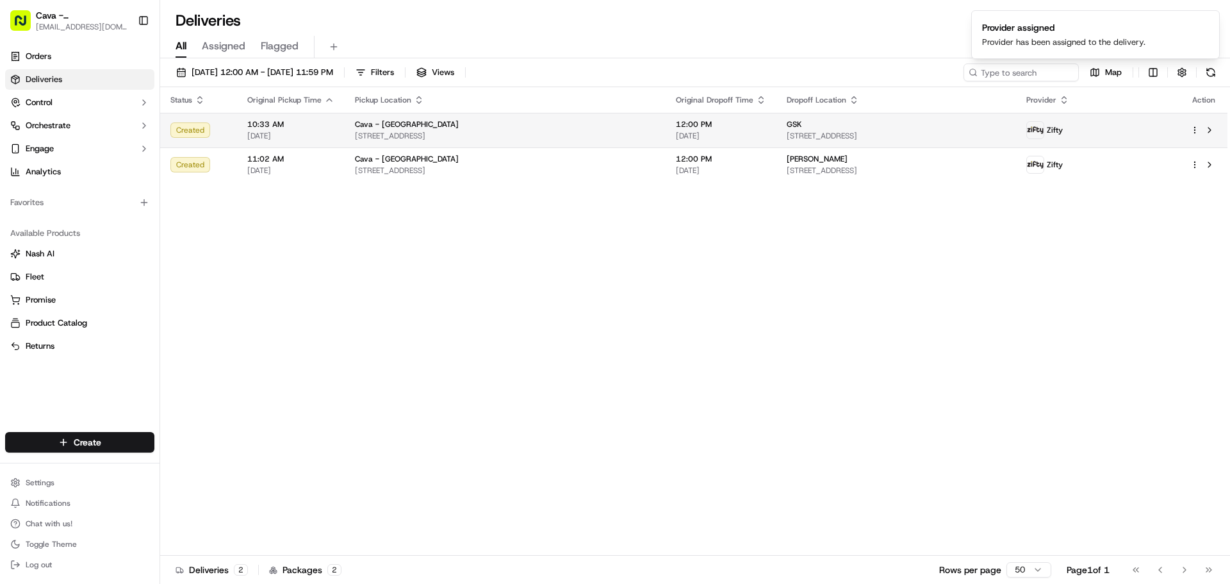
click at [787, 126] on span "GSK" at bounding box center [794, 124] width 15 height 10
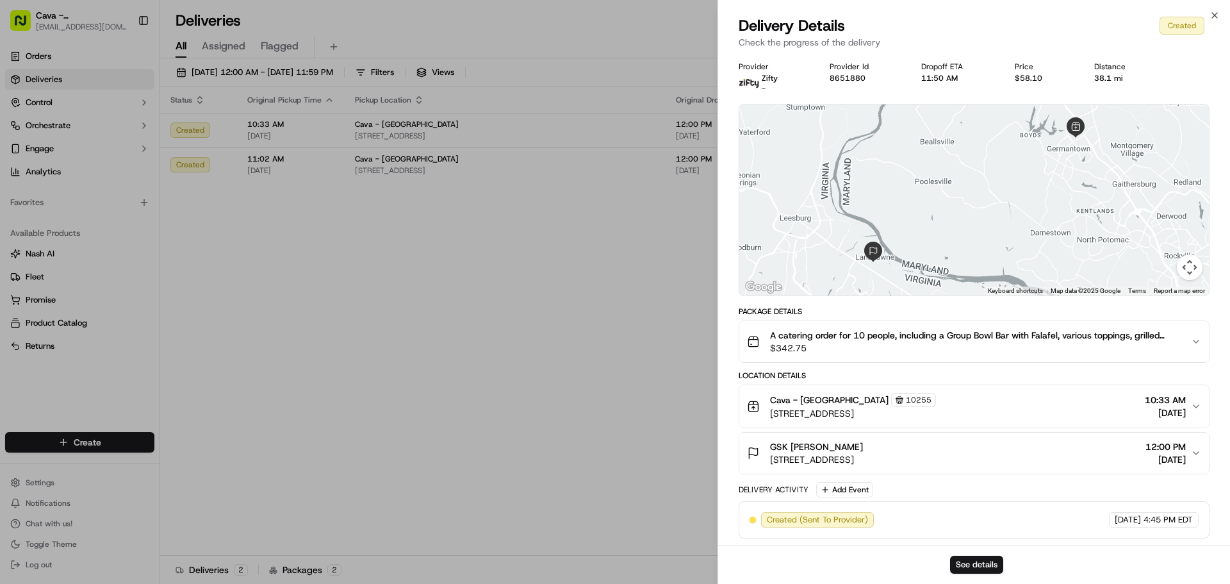
click at [936, 398] on div "Cava - [GEOGRAPHIC_DATA] 10255" at bounding box center [853, 400] width 166 height 14
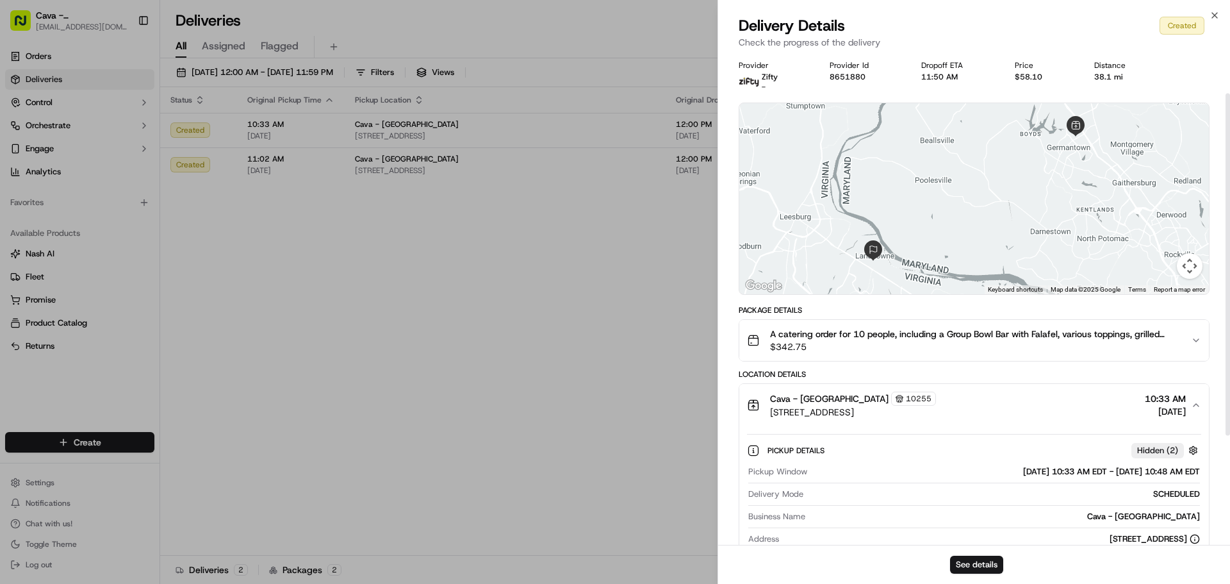
scroll to position [128, 0]
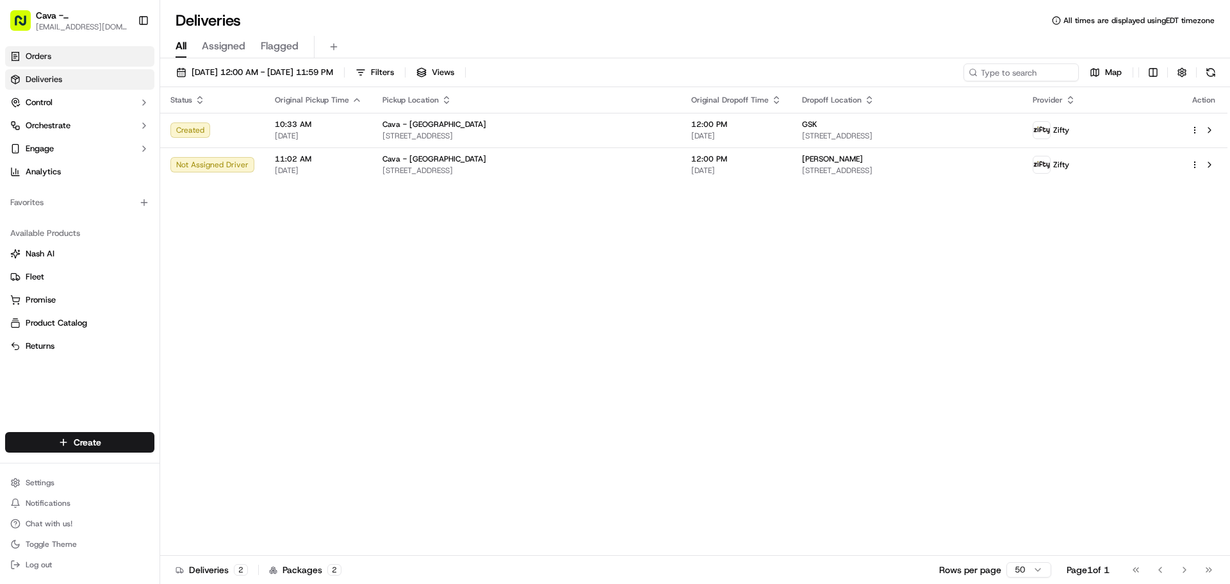
drag, startPoint x: 43, startPoint y: 58, endPoint x: 126, endPoint y: 47, distance: 84.1
